Goal: Task Accomplishment & Management: Manage account settings

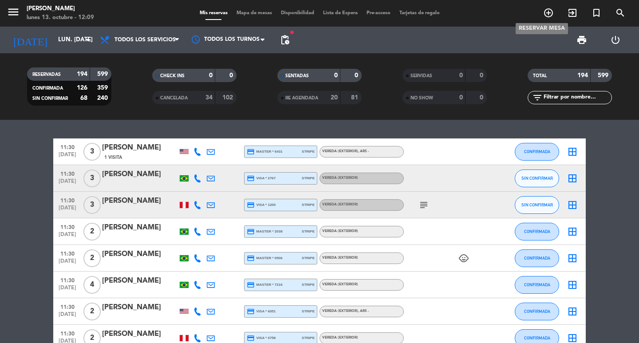
click at [551, 9] on icon "add_circle_outline" at bounding box center [548, 13] width 11 height 11
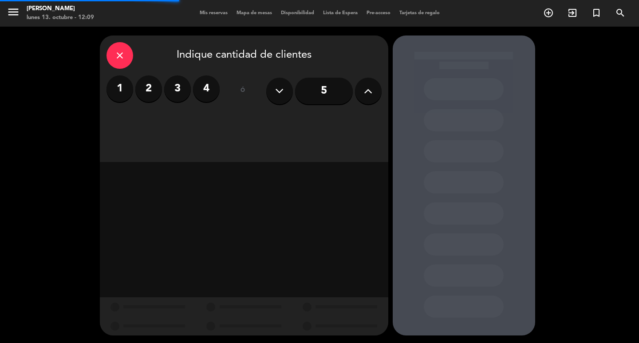
click at [361, 92] on button at bounding box center [368, 91] width 27 height 27
click at [365, 92] on button at bounding box center [368, 91] width 27 height 27
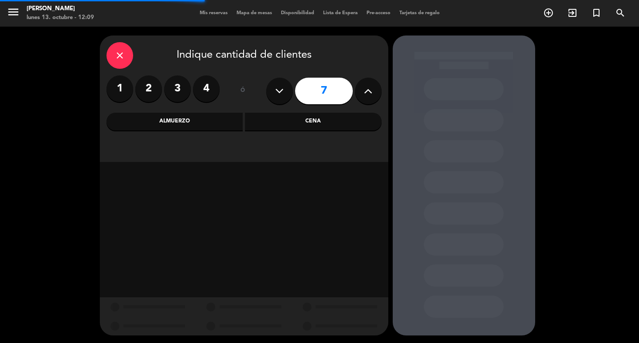
click at [365, 92] on icon at bounding box center [368, 90] width 8 height 13
type input "10"
click at [277, 122] on div "Cena" at bounding box center [313, 122] width 137 height 18
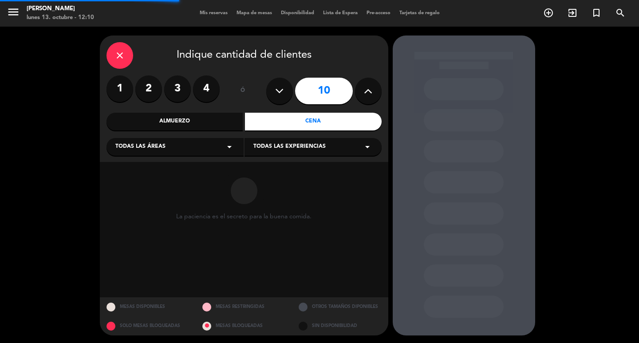
click at [216, 146] on div "Todas las áreas arrow_drop_down" at bounding box center [174, 147] width 137 height 18
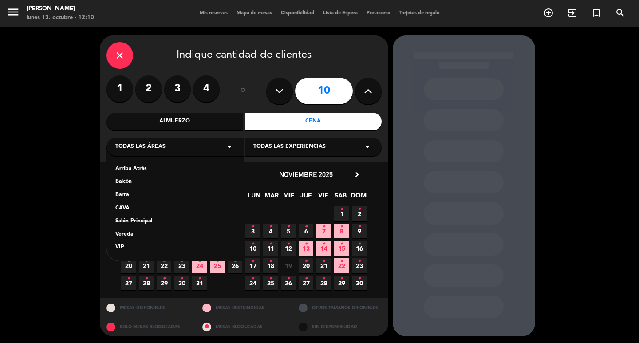
click at [136, 209] on div "CAVA" at bounding box center [174, 208] width 119 height 9
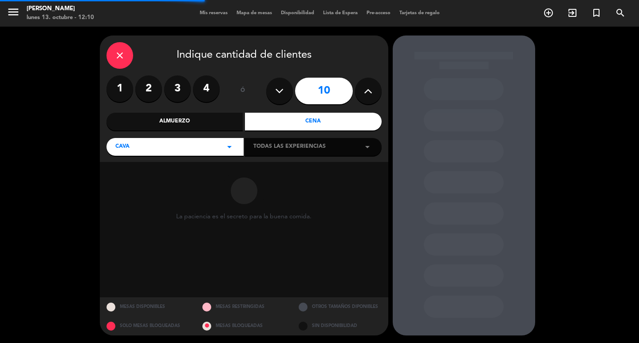
click at [274, 141] on div "Todas las experiencias arrow_drop_down" at bounding box center [312, 147] width 137 height 18
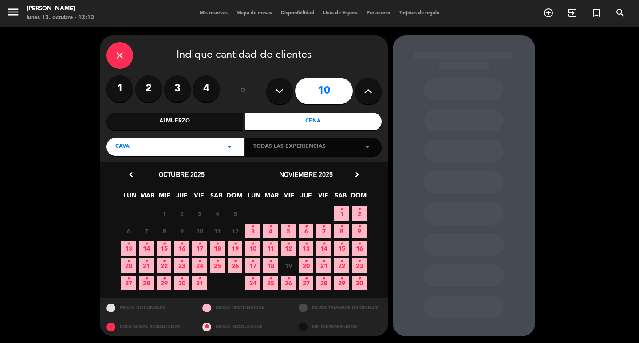
click at [282, 238] on span "5 •" at bounding box center [288, 231] width 15 height 15
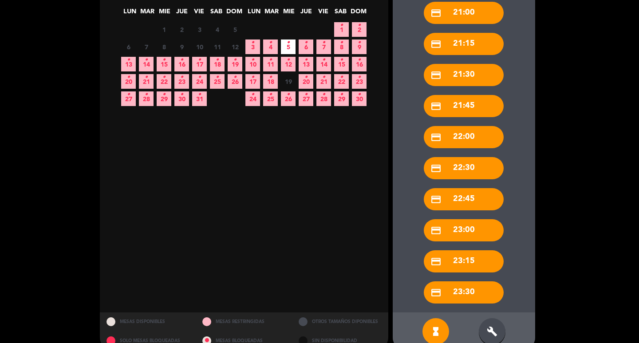
scroll to position [201, 0]
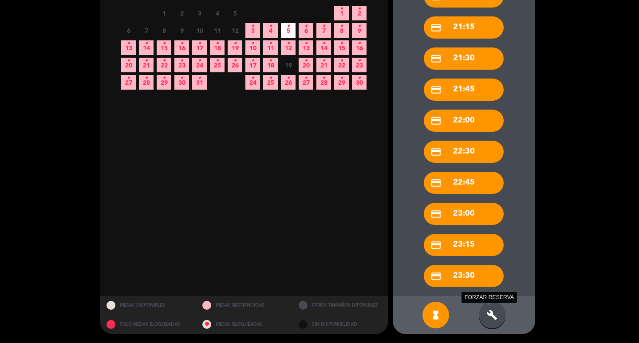
drag, startPoint x: 486, startPoint y: 316, endPoint x: 476, endPoint y: 317, distance: 10.7
click at [486, 316] on div "build FORZAR RESERVA" at bounding box center [492, 315] width 27 height 27
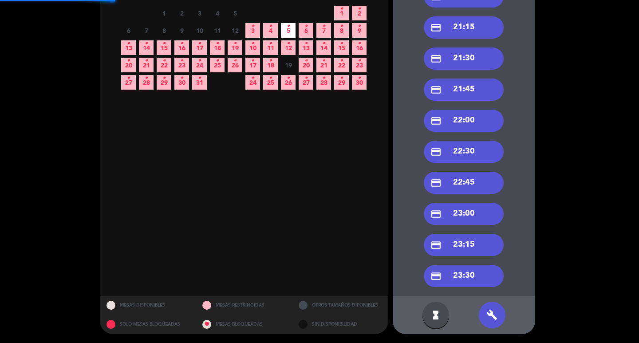
scroll to position [0, 0]
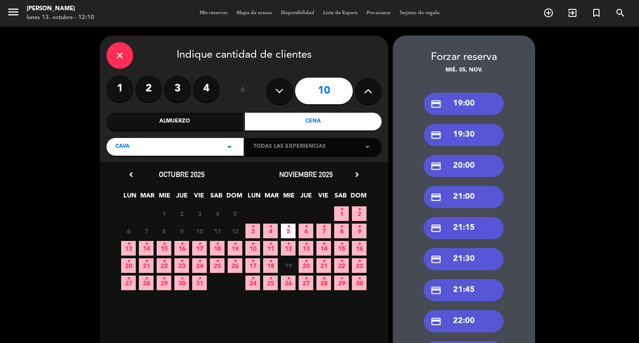
click at [455, 171] on div "credit_card 20:00" at bounding box center [464, 166] width 80 height 22
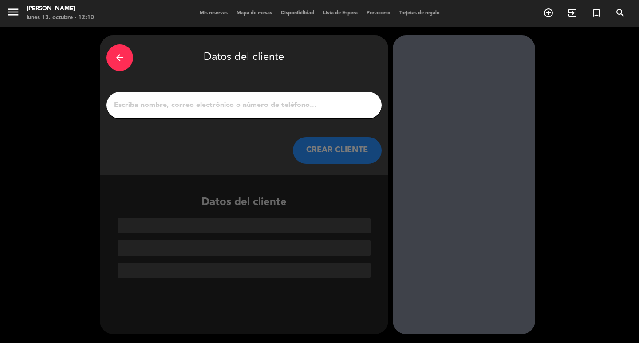
click at [194, 105] on input "1" at bounding box center [244, 105] width 262 height 12
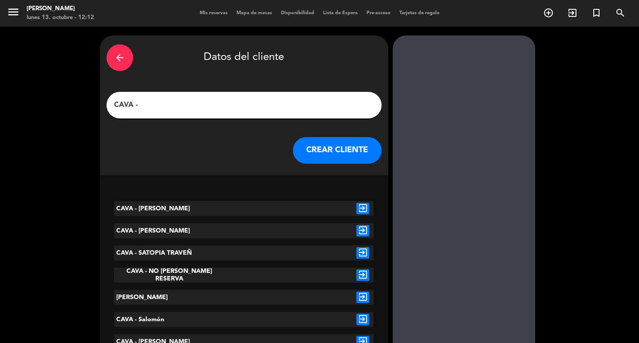
type input "CAVA -"
click at [120, 63] on div "arrow_back" at bounding box center [119, 57] width 27 height 27
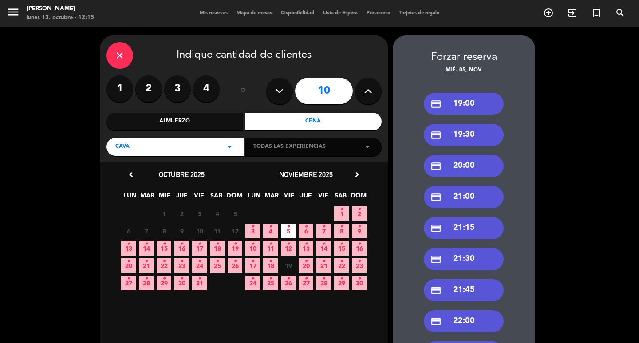
click at [120, 59] on icon "close" at bounding box center [119, 55] width 11 height 11
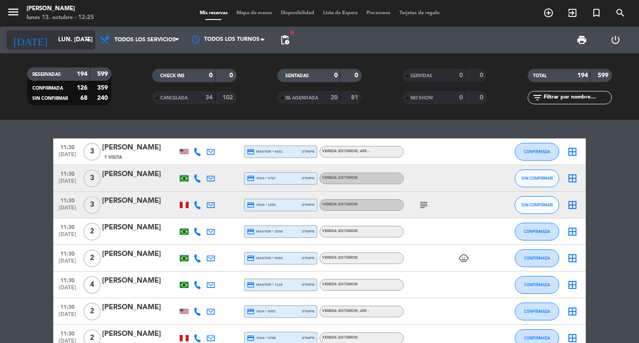
click at [54, 43] on input "lun. [DATE]" at bounding box center [93, 40] width 78 height 16
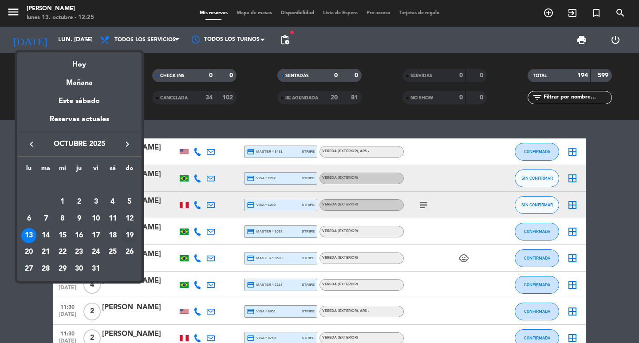
click at [136, 234] on div "19" at bounding box center [129, 235] width 15 height 15
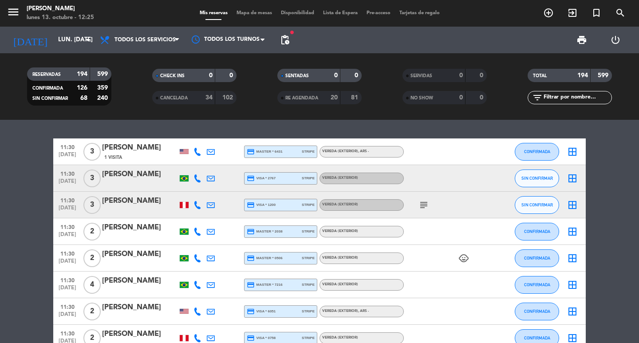
type input "dom. [DATE]"
click at [571, 95] on input "text" at bounding box center [577, 98] width 69 height 10
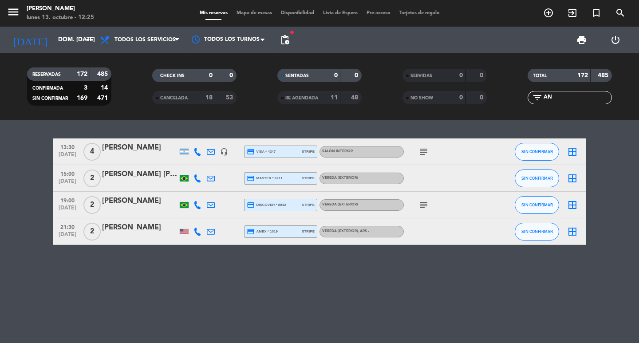
type input "A"
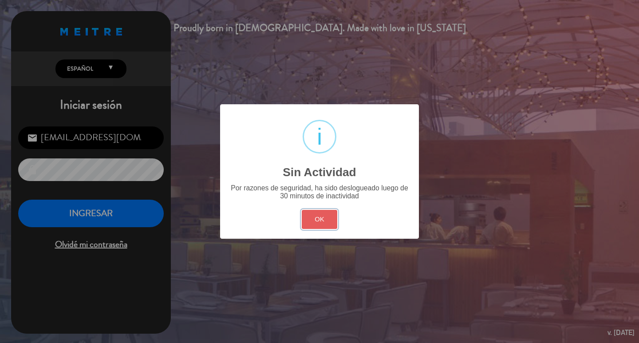
click at [334, 225] on button "OK" at bounding box center [320, 219] width 36 height 19
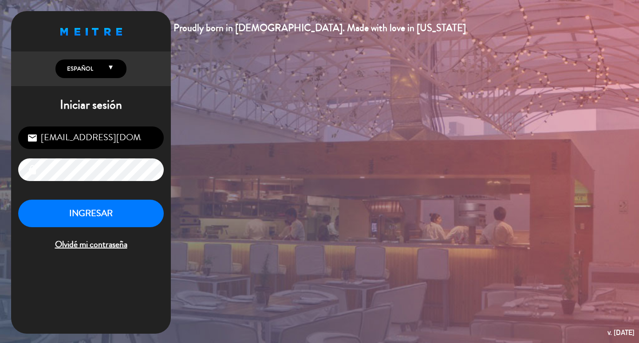
drag, startPoint x: 82, startPoint y: 252, endPoint x: 106, endPoint y: 223, distance: 38.1
click at [97, 238] on div "INGRESAR Olvidé mi contraseña" at bounding box center [91, 226] width 146 height 52
click at [106, 223] on button "INGRESAR" at bounding box center [91, 214] width 146 height 28
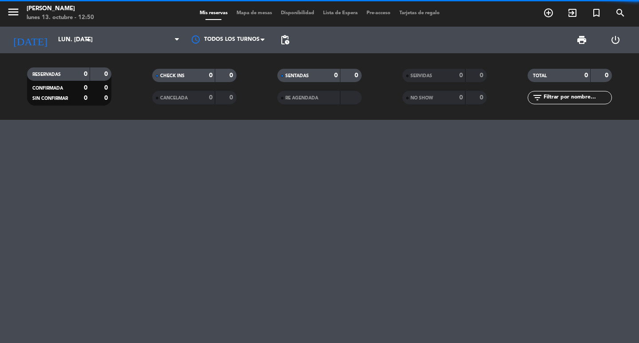
click at [567, 97] on input "text" at bounding box center [577, 98] width 69 height 10
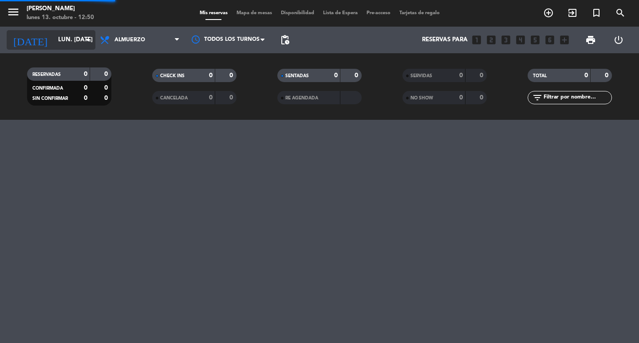
click at [67, 48] on div "[DATE] lun. [DATE] arrow_drop_down" at bounding box center [51, 40] width 89 height 20
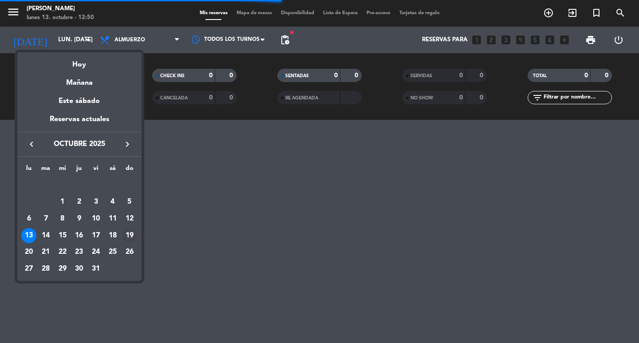
click at [129, 239] on div "19" at bounding box center [129, 235] width 15 height 15
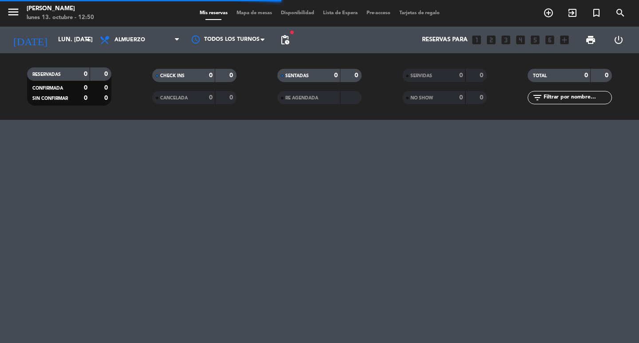
type input "dom. [DATE]"
click at [153, 49] on span "Almuerzo" at bounding box center [139, 40] width 89 height 20
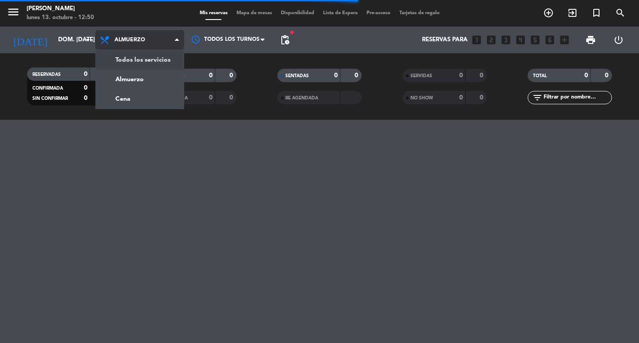
click at [150, 62] on div "menu [PERSON_NAME] lunes 13. octubre - 12:50 Mis reservas Mapa de mesas Disponi…" at bounding box center [319, 60] width 639 height 120
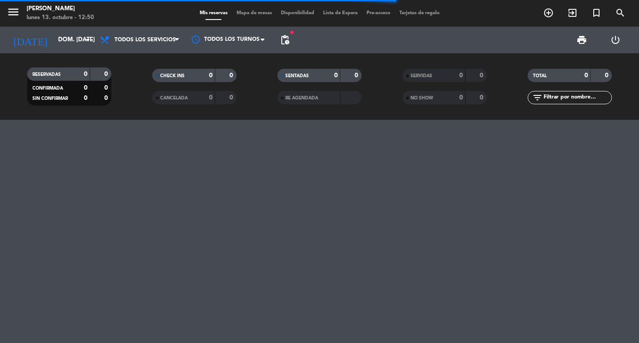
click at [556, 98] on input "text" at bounding box center [577, 98] width 69 height 10
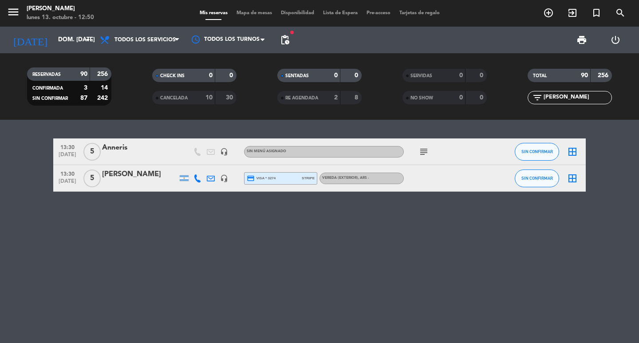
type input "[PERSON_NAME]"
click at [423, 145] on div "subject" at bounding box center [444, 151] width 80 height 26
click at [418, 156] on icon "subject" at bounding box center [423, 151] width 11 height 11
click at [136, 154] on div "Anneris" at bounding box center [139, 148] width 75 height 12
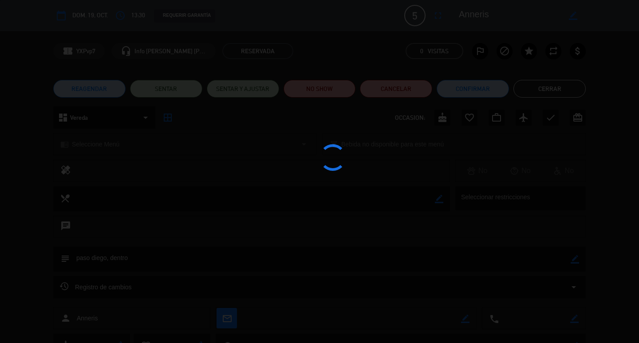
click at [134, 146] on edit-booking-info-modal "calendar_today dom. 19, oct. access_time 13:30 REQUERIR GARANTÍA 5 Anneris full…" at bounding box center [319, 171] width 639 height 343
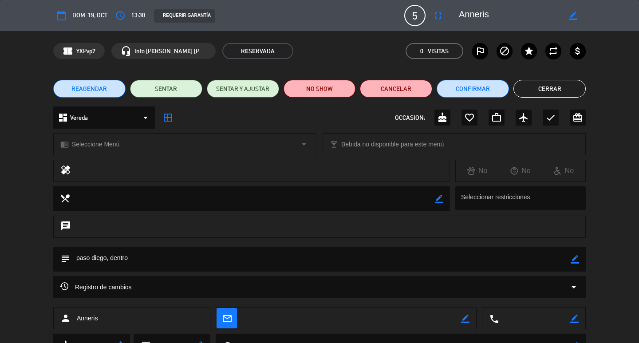
drag, startPoint x: 134, startPoint y: 146, endPoint x: 125, endPoint y: 154, distance: 12.2
click at [119, 146] on span "Seleccione Menú" at bounding box center [95, 144] width 47 height 10
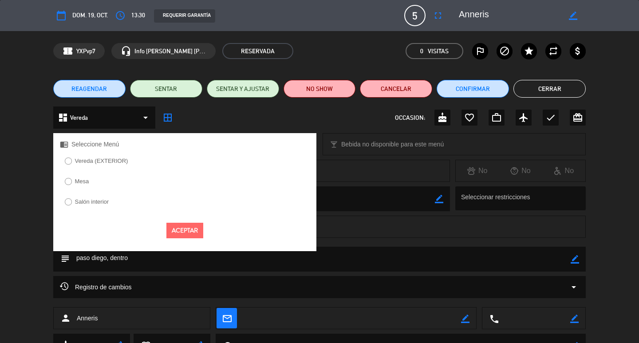
drag, startPoint x: 87, startPoint y: 209, endPoint x: 190, endPoint y: 241, distance: 108.5
click at [91, 205] on label "Salón interior" at bounding box center [92, 202] width 34 height 6
drag, startPoint x: 190, startPoint y: 241, endPoint x: 201, endPoint y: 241, distance: 10.7
click at [190, 238] on button "Aceptar" at bounding box center [184, 231] width 37 height 16
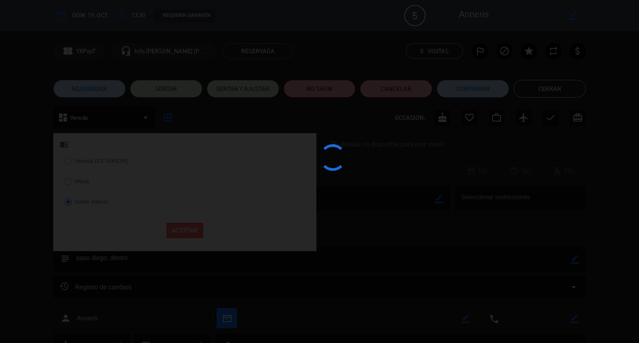
click at [486, 93] on div at bounding box center [319, 171] width 639 height 343
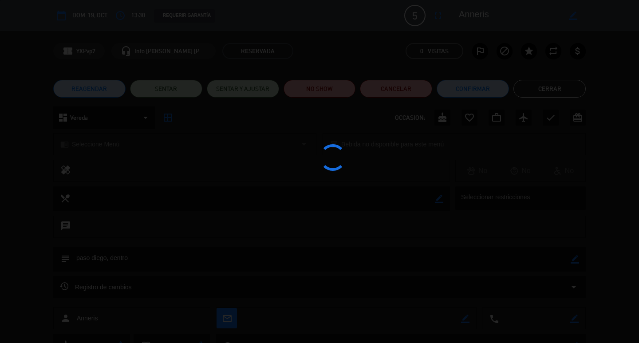
click at [488, 93] on div at bounding box center [319, 171] width 639 height 343
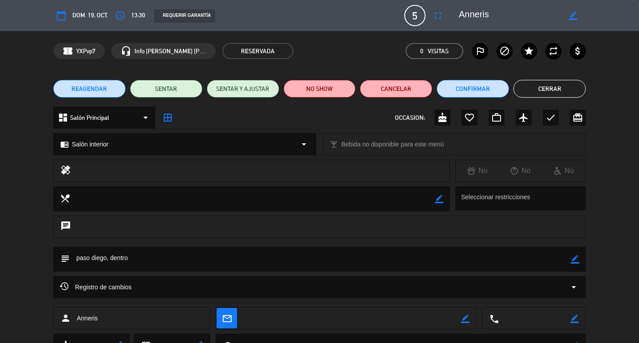
click at [492, 78] on div "REAGENDAR SENTAR SENTAR Y AJUSTAR NO SHOW Cancelar Confirmar Cerrar" at bounding box center [319, 88] width 639 height 35
click at [480, 87] on button "Confirmar" at bounding box center [473, 89] width 72 height 18
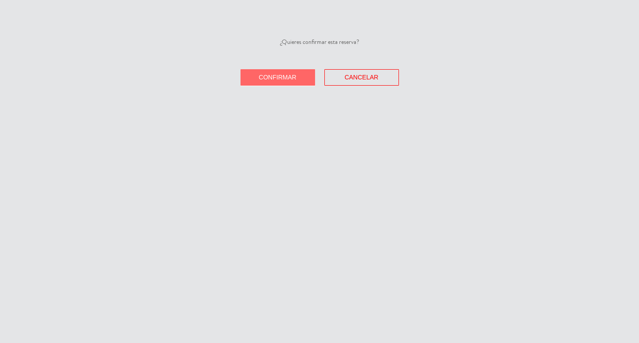
click at [264, 86] on button "Confirmar" at bounding box center [277, 77] width 75 height 16
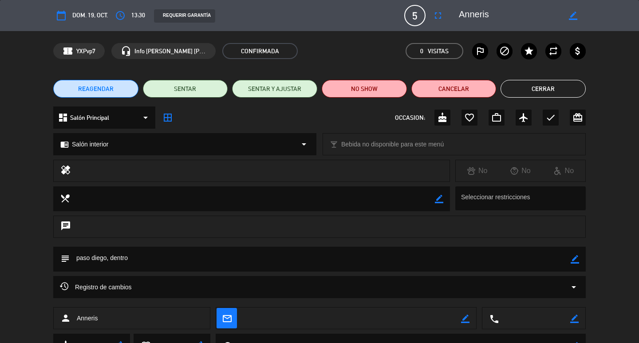
click at [520, 99] on div "REAGENDAR SENTAR SENTAR Y AJUSTAR NO SHOW Cancelar Cerrar" at bounding box center [319, 88] width 639 height 35
drag, startPoint x: 520, startPoint y: 89, endPoint x: 402, endPoint y: 100, distance: 118.1
click at [519, 90] on button "Cerrar" at bounding box center [542, 89] width 85 height 18
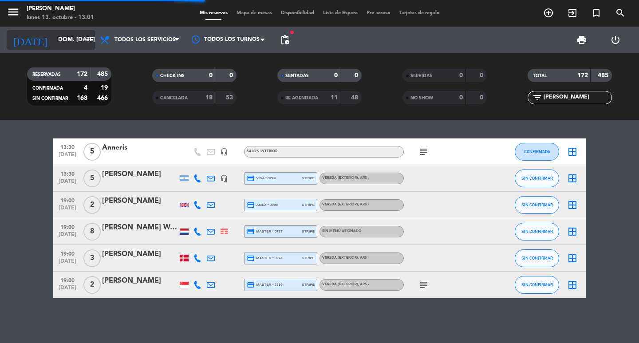
click at [57, 38] on input "dom. [DATE]" at bounding box center [93, 40] width 78 height 16
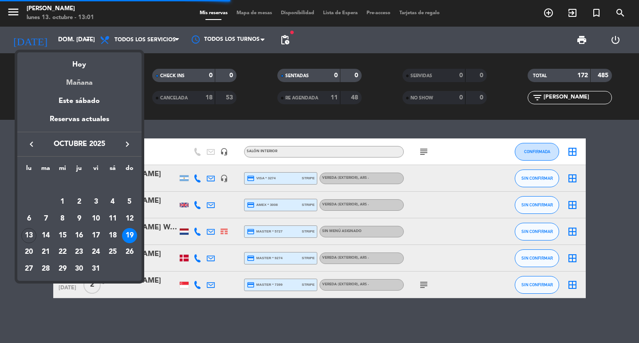
click at [73, 88] on div "Mañana" at bounding box center [79, 80] width 124 height 18
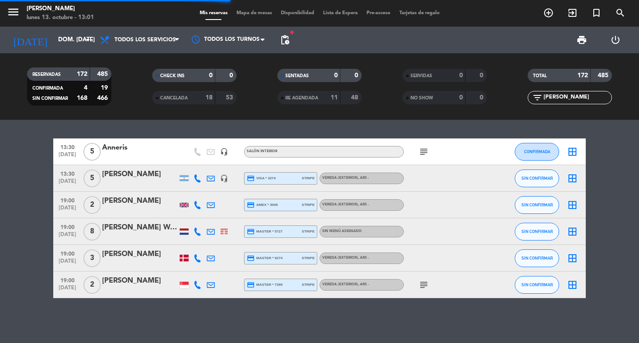
type input "[DATE] oct."
